Goal: Transaction & Acquisition: Purchase product/service

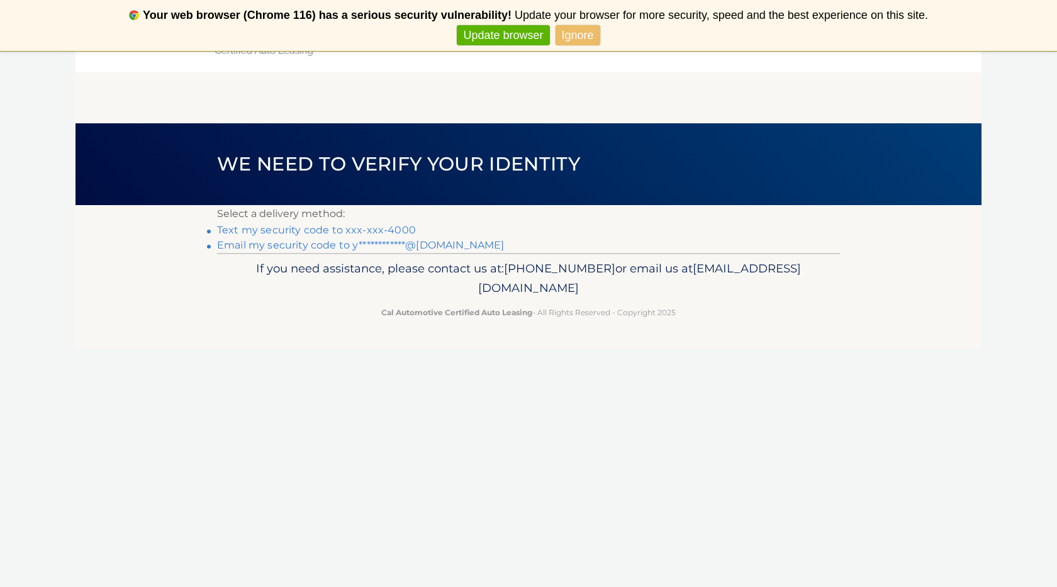
click at [337, 229] on link "Text my security code to xxx-xxx-4000" at bounding box center [316, 230] width 199 height 12
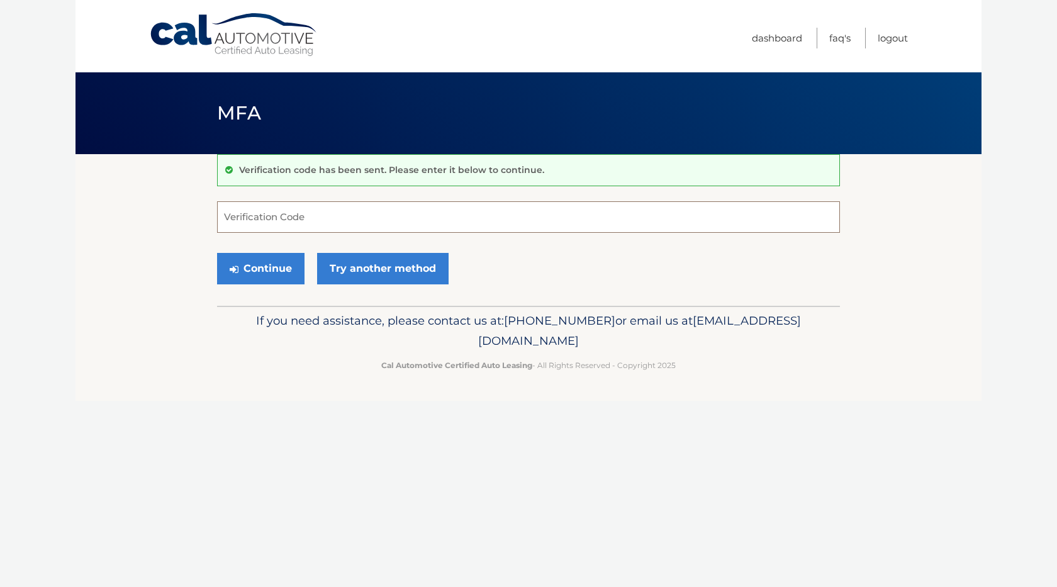
click at [329, 222] on input "Verification Code" at bounding box center [528, 216] width 623 height 31
type input "716537"
click at [269, 272] on button "Continue" at bounding box center [260, 268] width 87 height 31
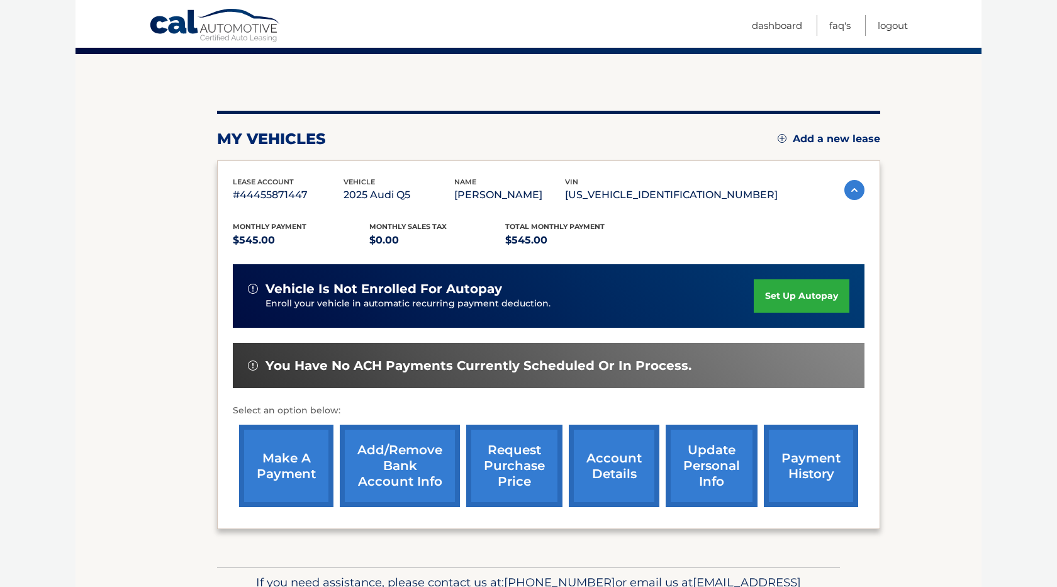
scroll to position [101, 0]
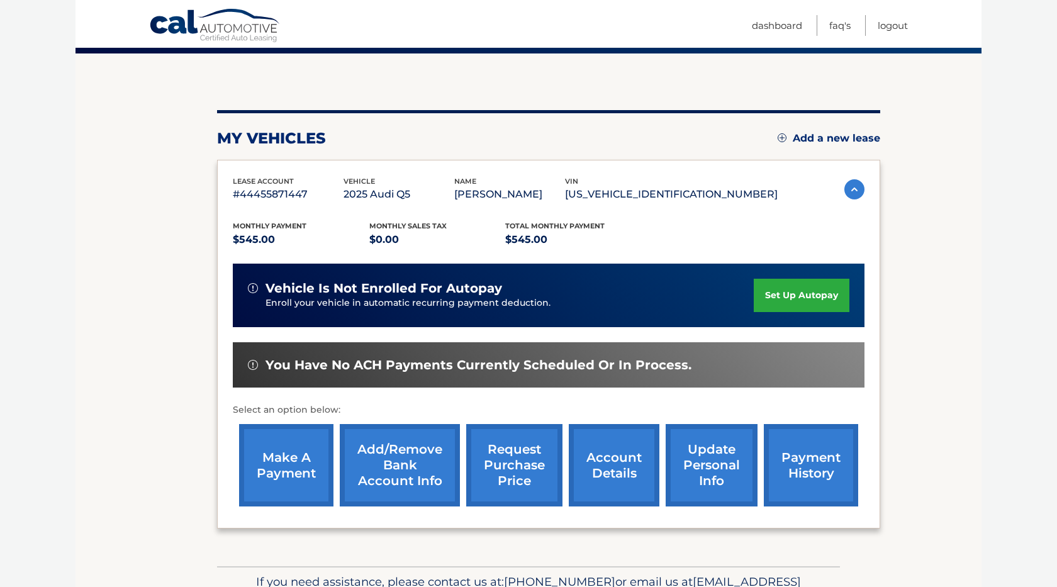
click at [284, 464] on link "make a payment" at bounding box center [286, 465] width 94 height 82
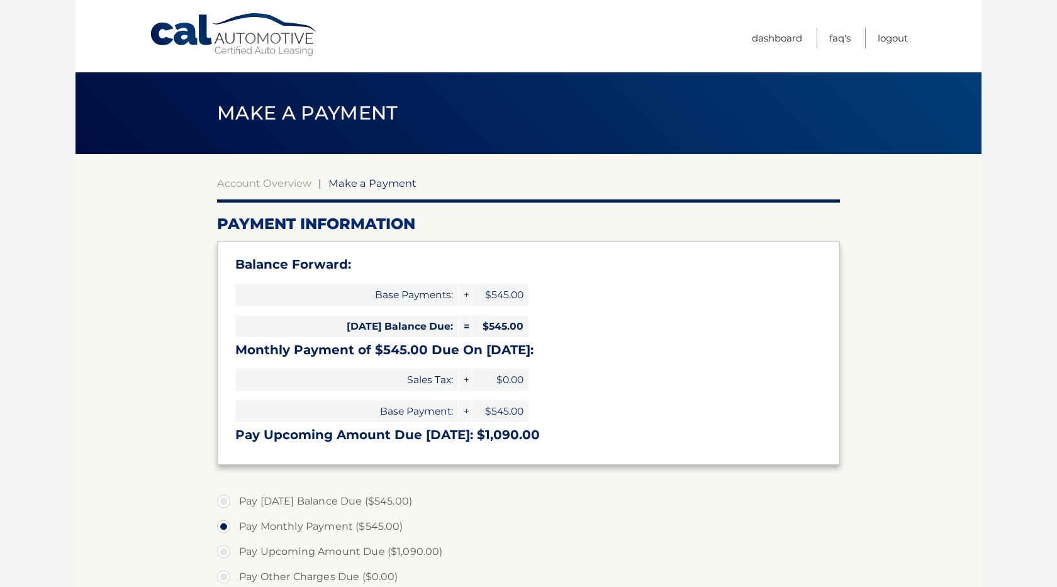
select select "Y2NjMDM1ZjItNjlhOS00NGM1LTg5M2MtYzE0ZTU1ZTQxMDIz"
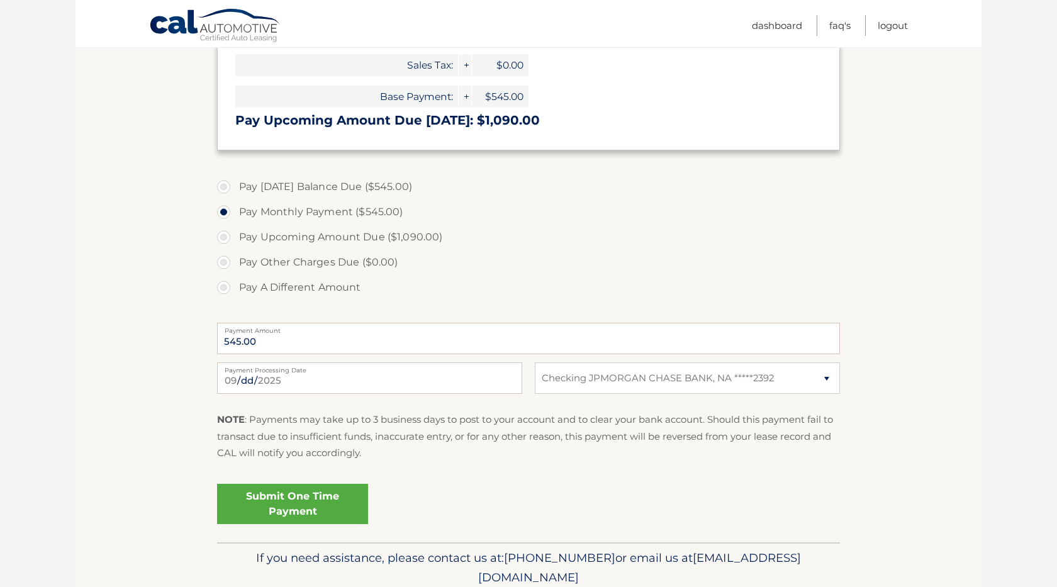
scroll to position [329, 0]
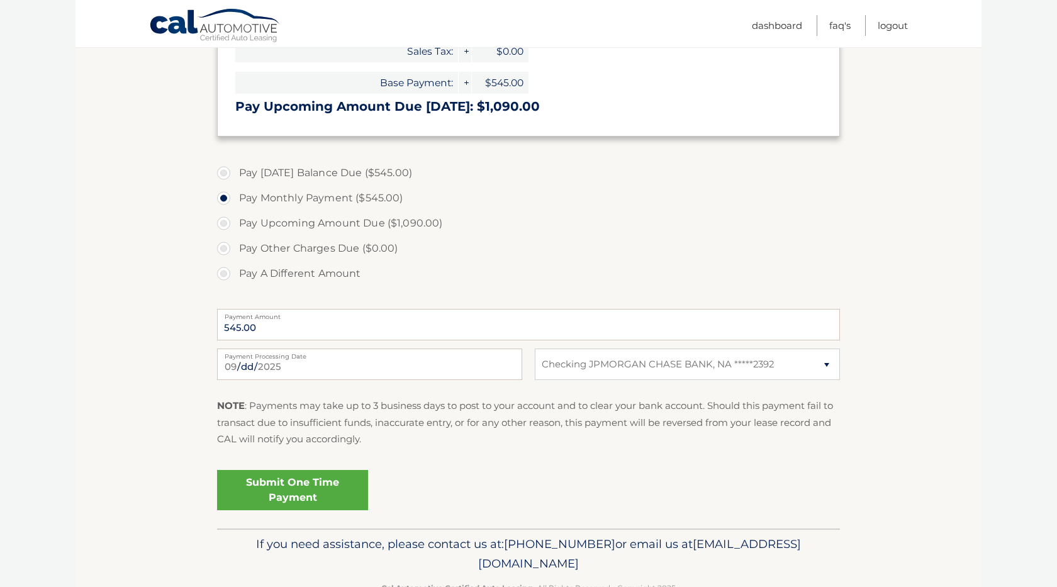
click at [295, 482] on link "Submit One Time Payment" at bounding box center [292, 490] width 151 height 40
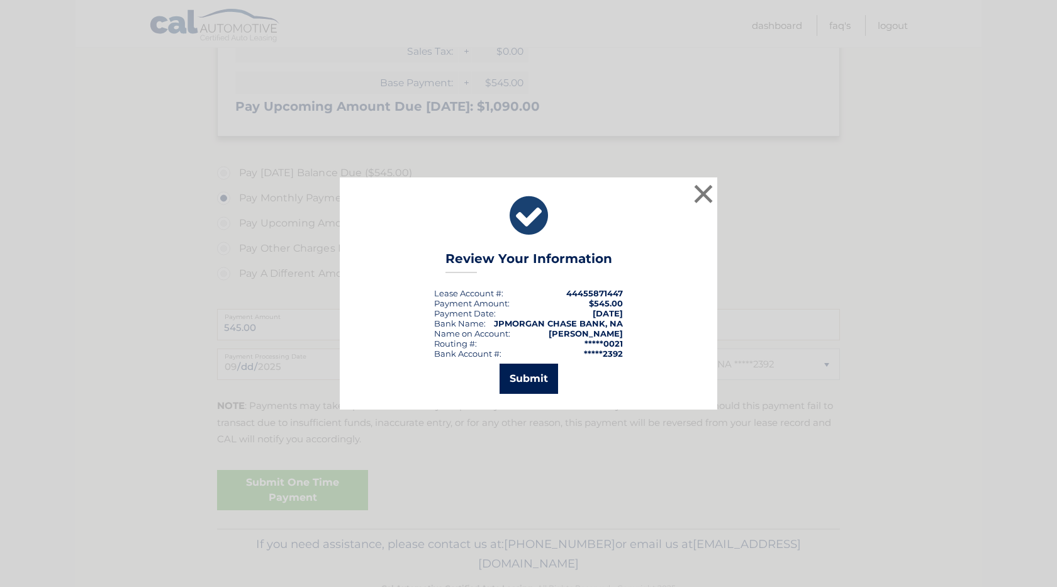
click at [534, 379] on button "Submit" at bounding box center [529, 379] width 59 height 30
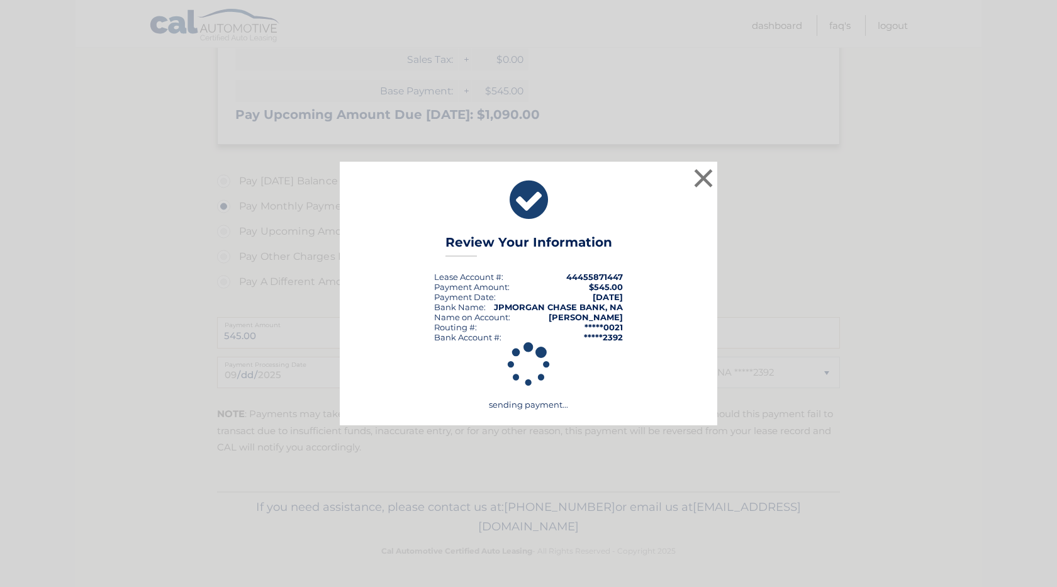
scroll to position [320, 0]
click at [707, 174] on button "×" at bounding box center [703, 178] width 25 height 25
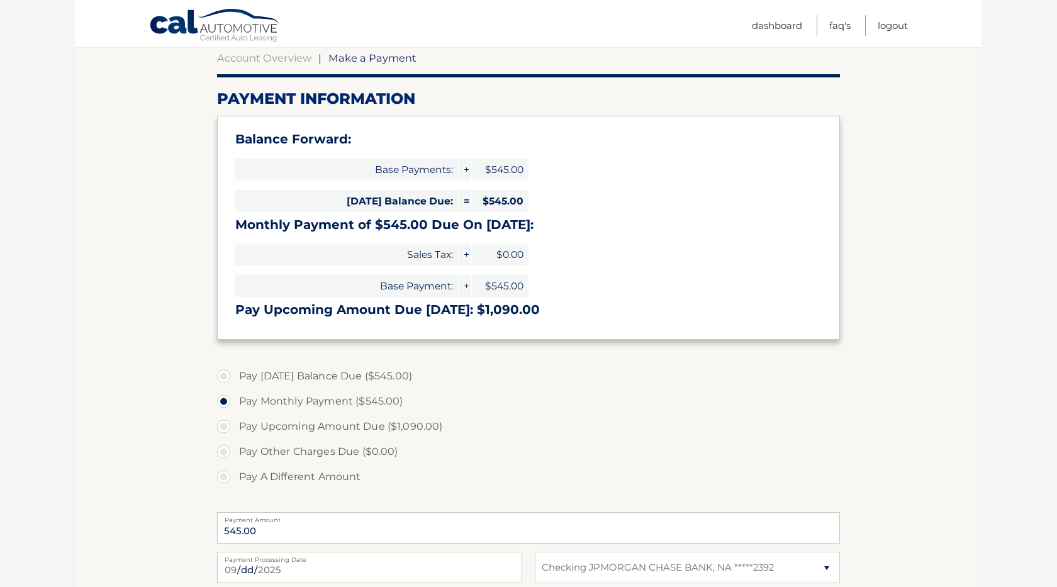
scroll to position [0, 0]
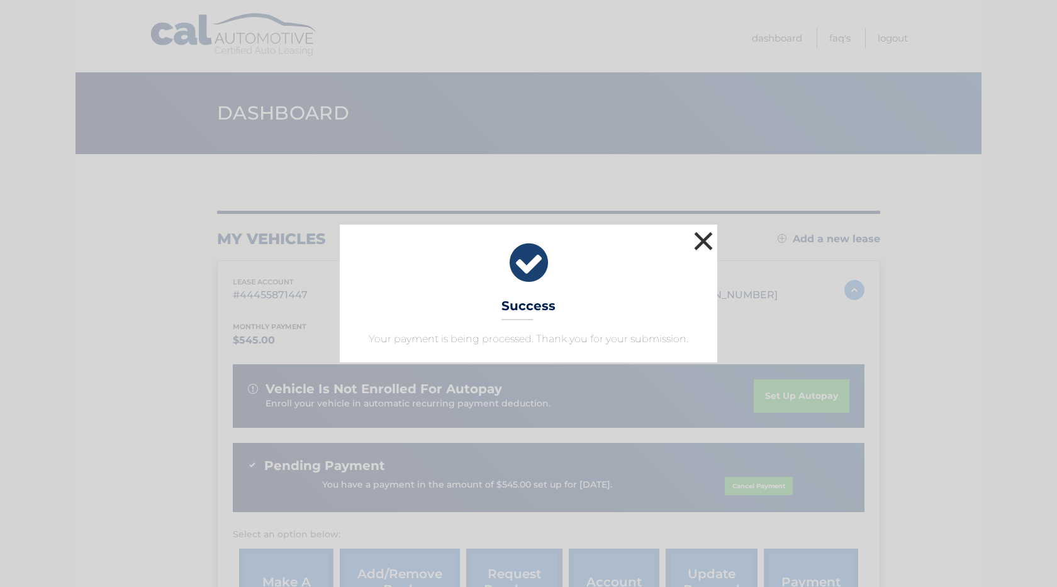
click at [706, 242] on button "×" at bounding box center [703, 240] width 25 height 25
